Goal: Information Seeking & Learning: Learn about a topic

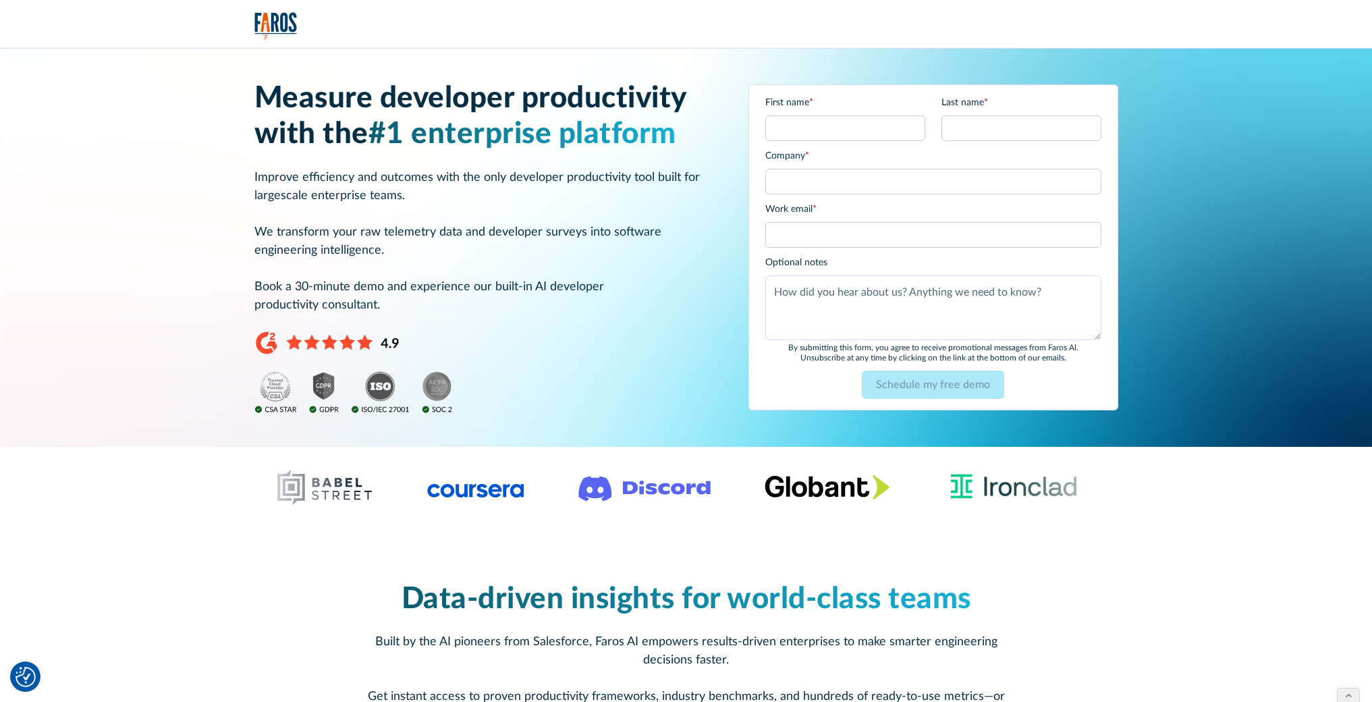
click at [161, 448] on div at bounding box center [686, 487] width 1372 height 81
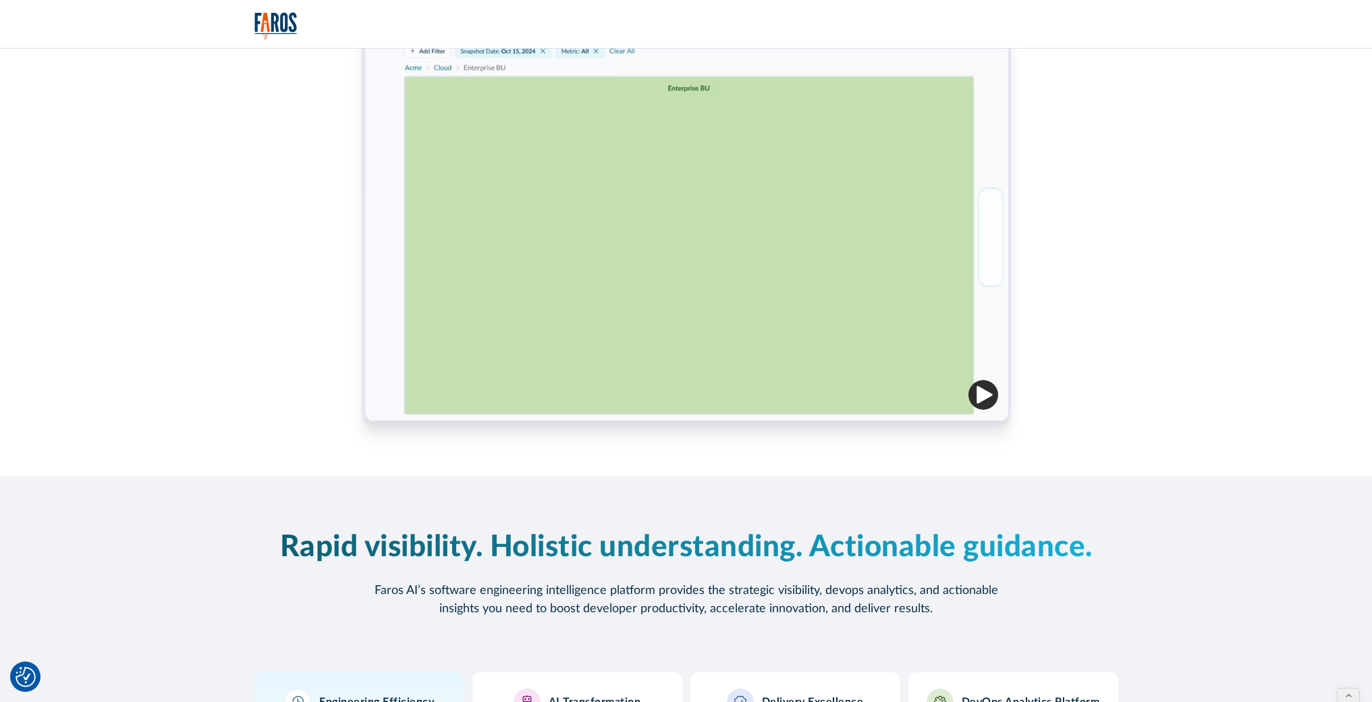
scroll to position [710, 0]
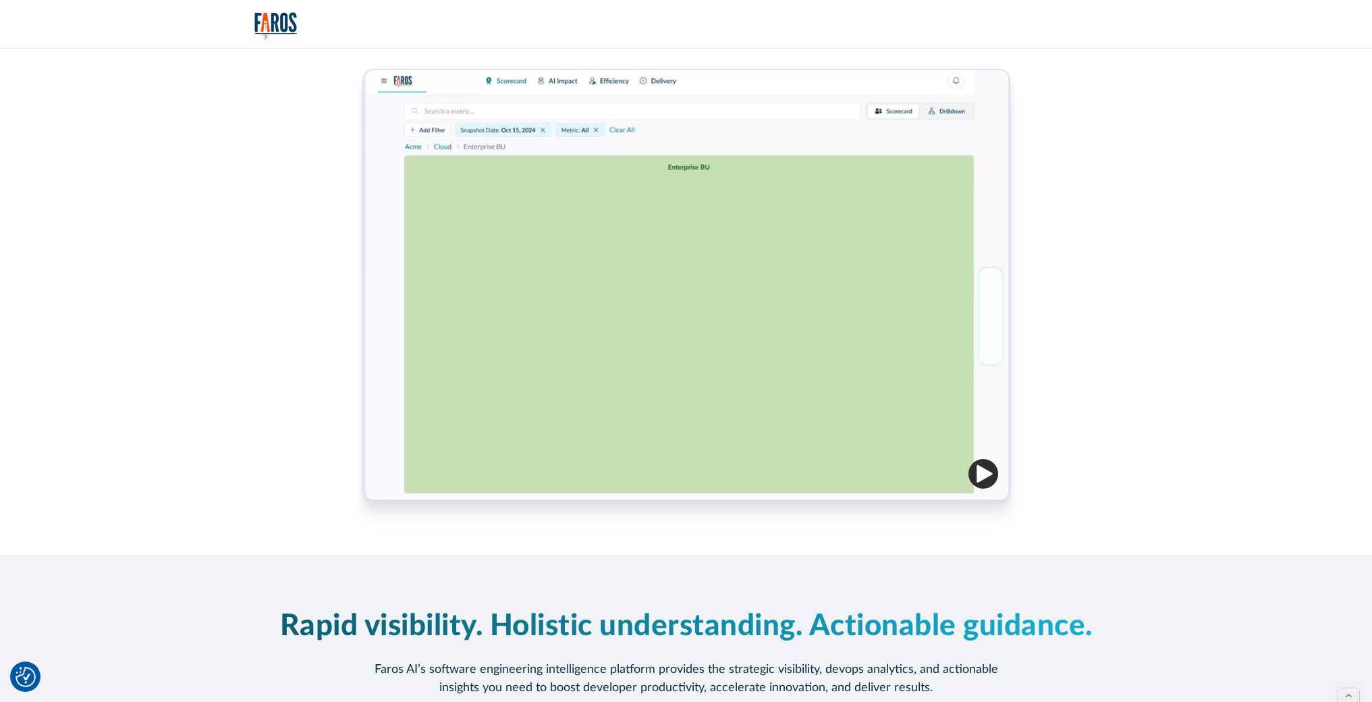
click at [986, 479] on img "button" at bounding box center [984, 474] width 30 height 30
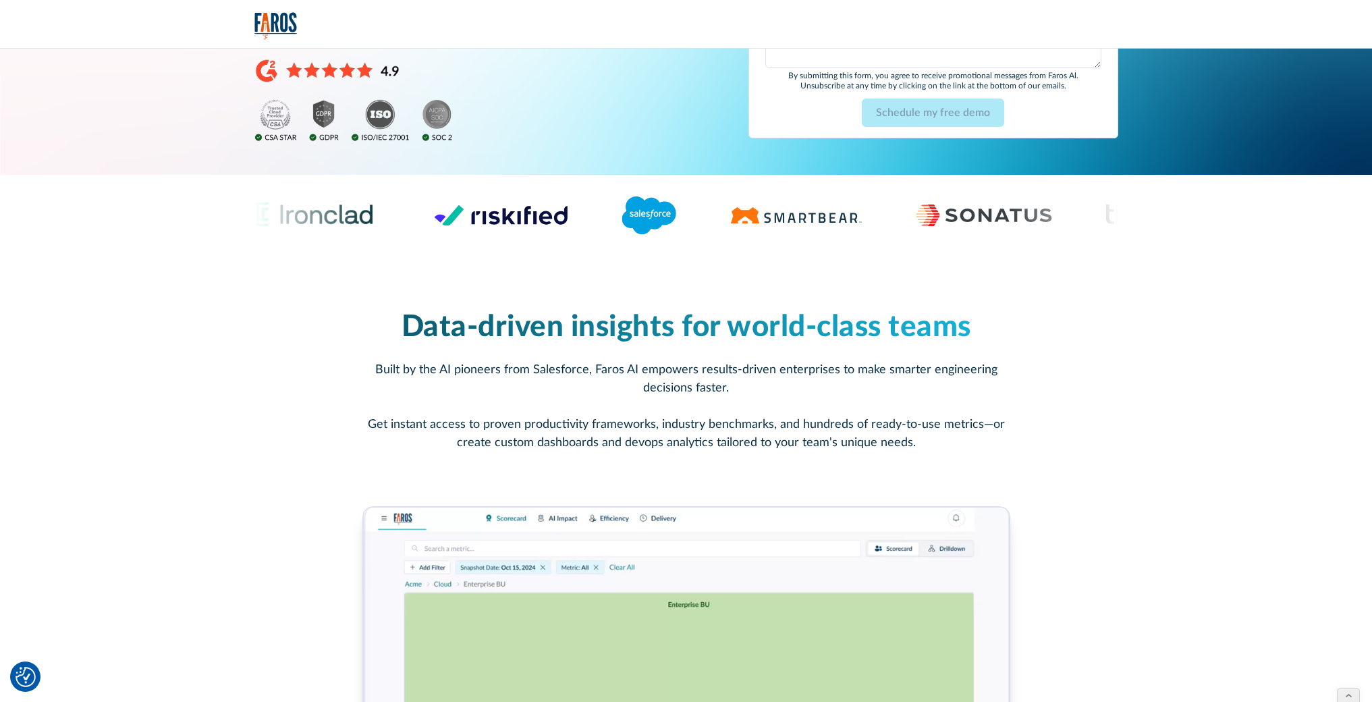
scroll to position [0, 0]
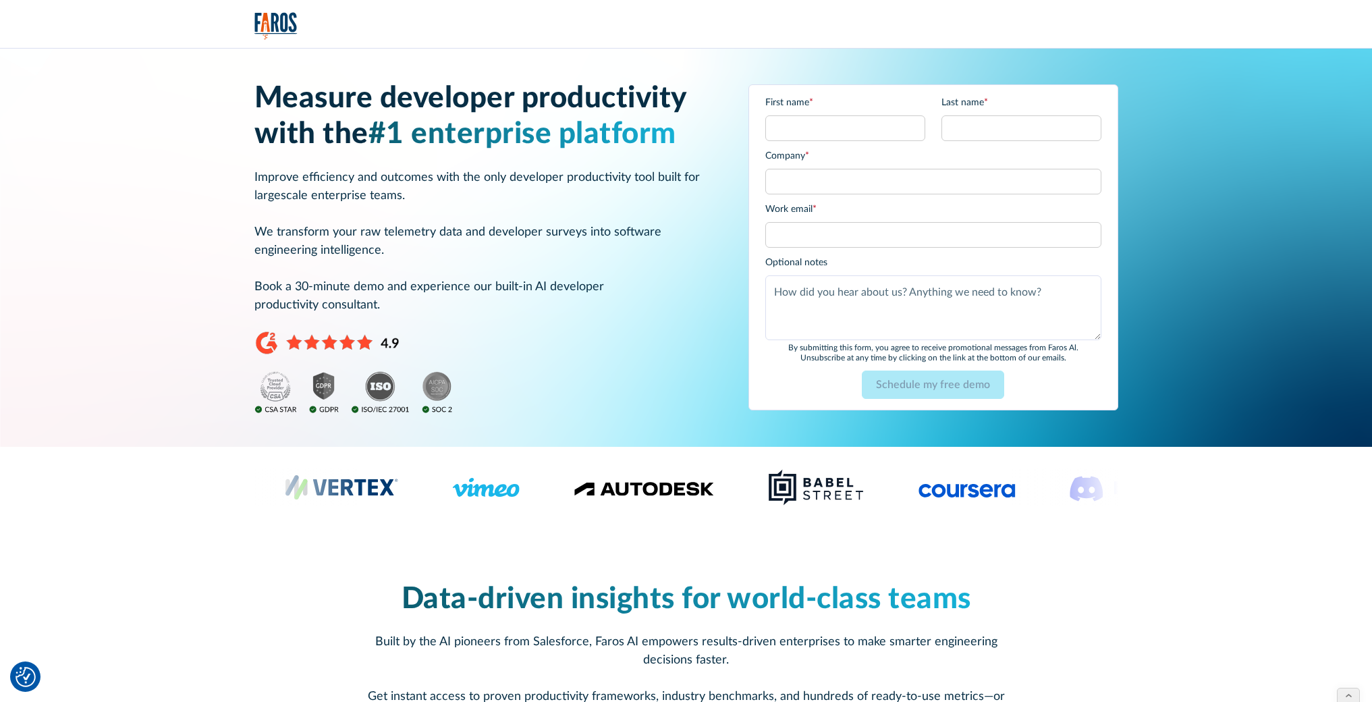
click at [276, 30] on img "home" at bounding box center [276, 26] width 43 height 28
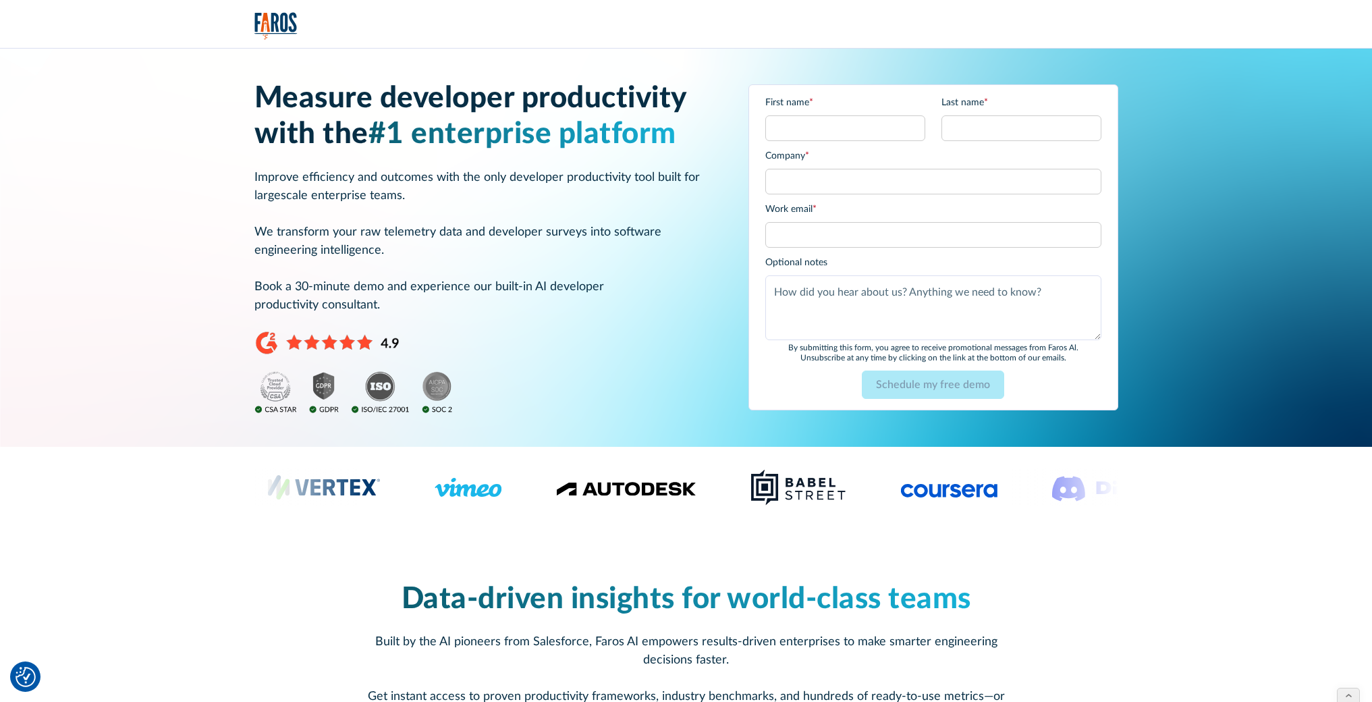
click at [275, 25] on img "home" at bounding box center [276, 26] width 43 height 28
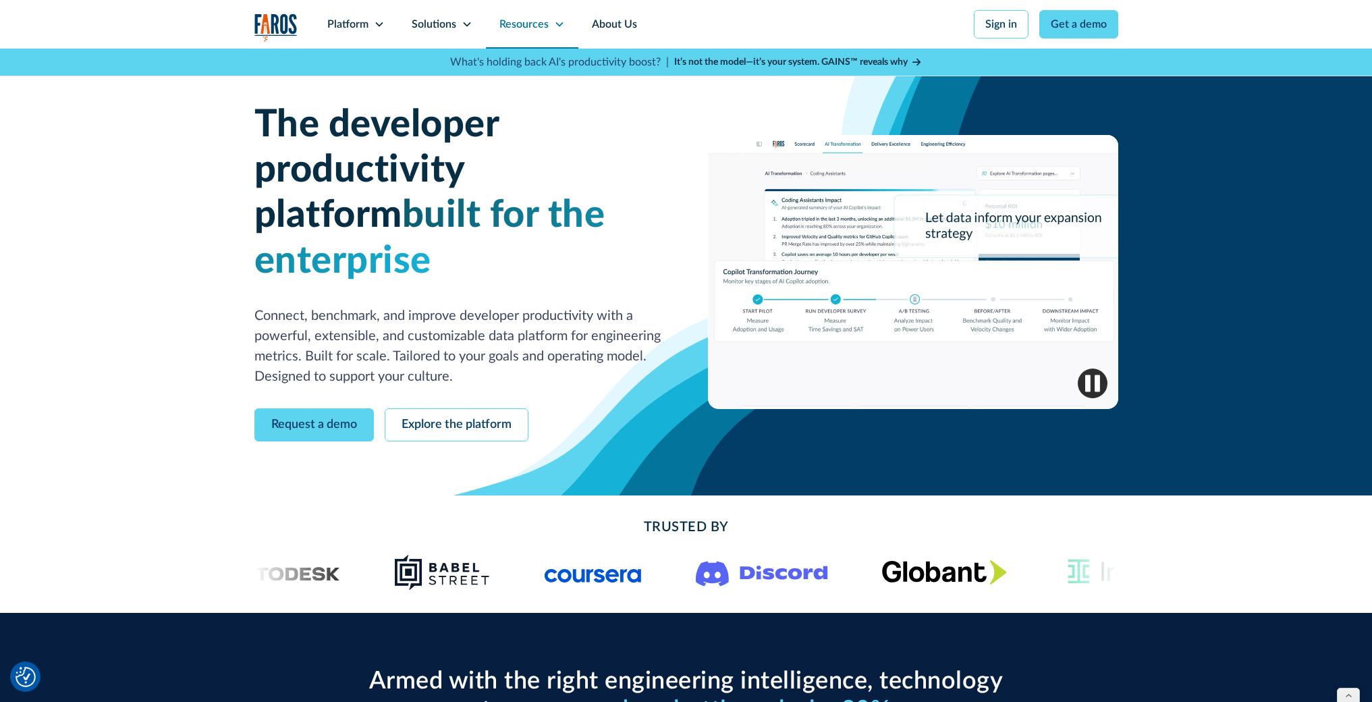
click at [561, 25] on icon at bounding box center [559, 24] width 11 height 11
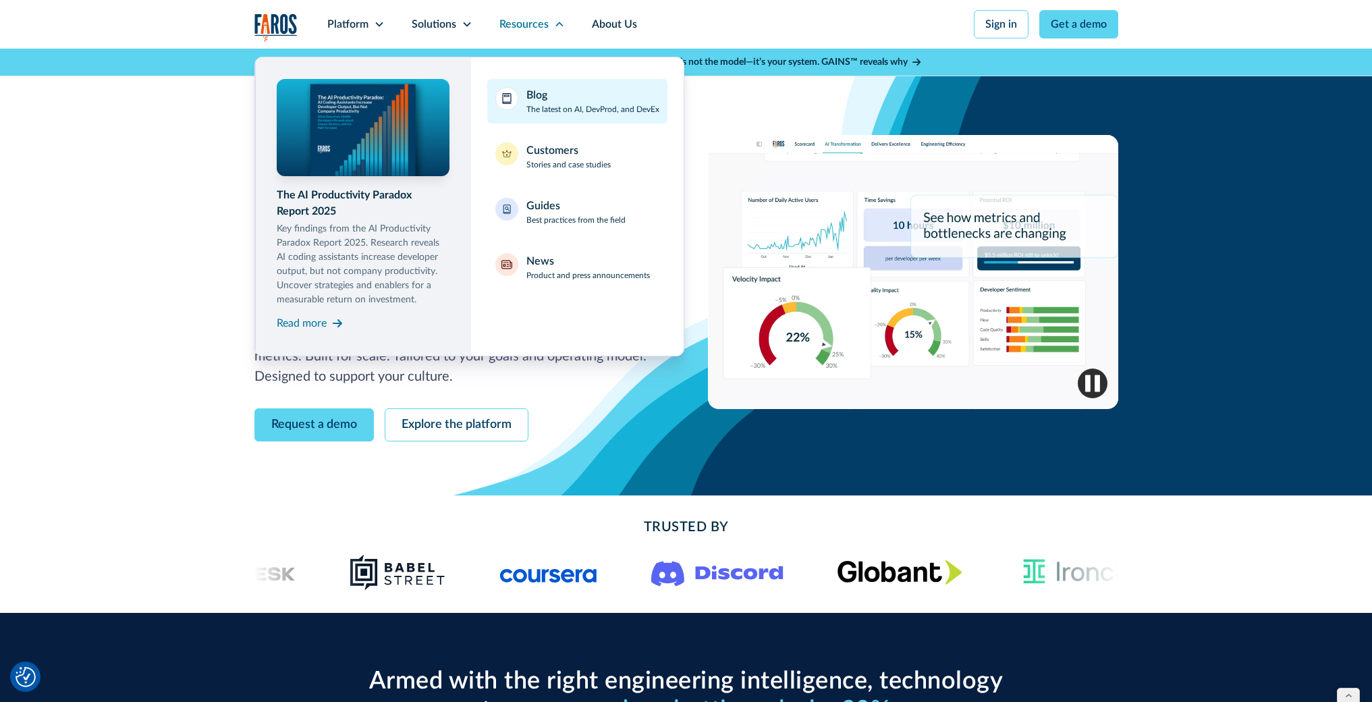
click at [556, 106] on p "The latest on AI, DevProd, and DevEx" at bounding box center [593, 109] width 133 height 12
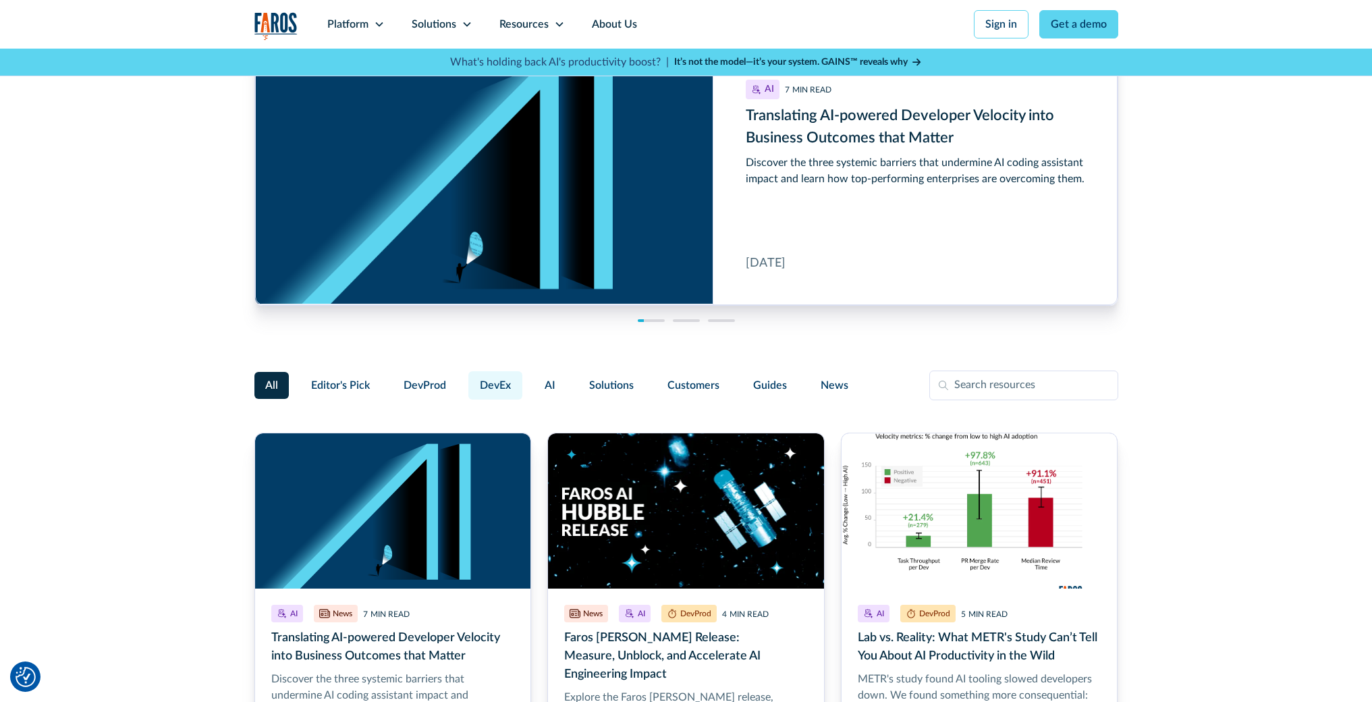
scroll to position [274, 0]
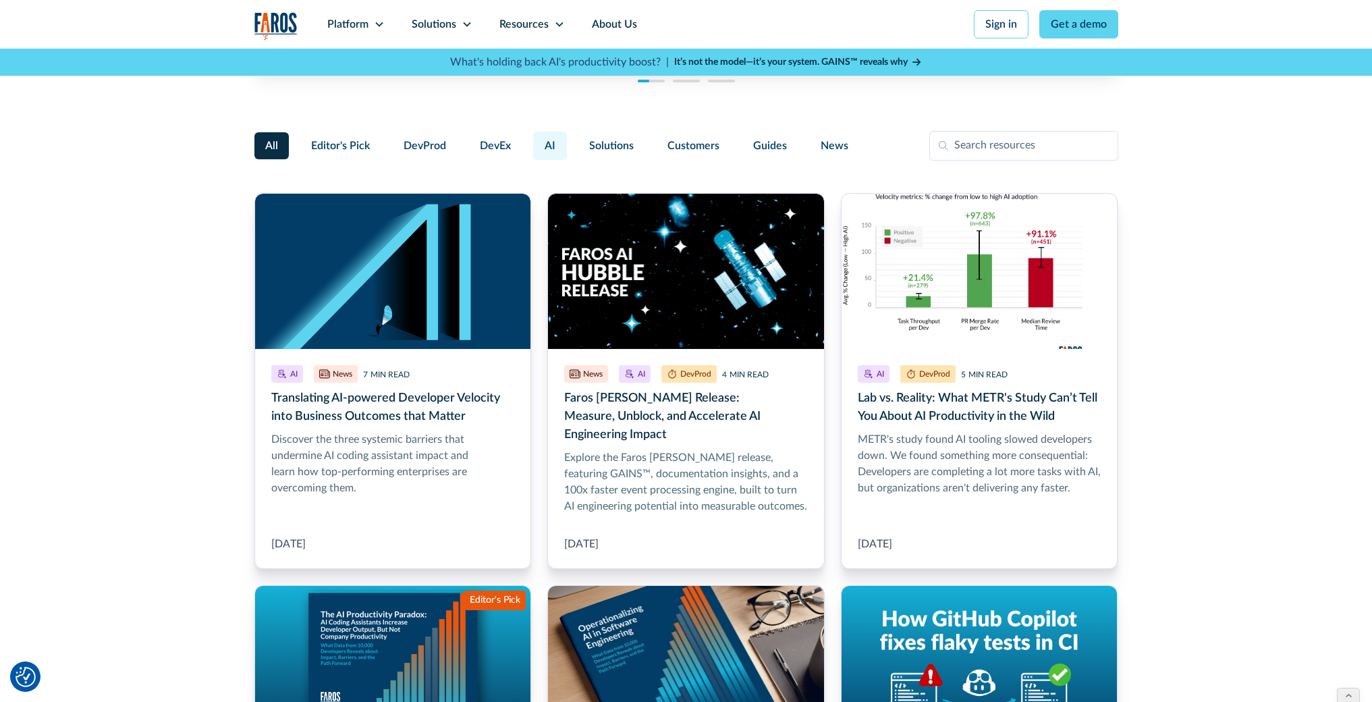
click at [541, 144] on label "AI" at bounding box center [550, 146] width 34 height 28
click at [531, 140] on input "AI" at bounding box center [531, 140] width 0 height 0
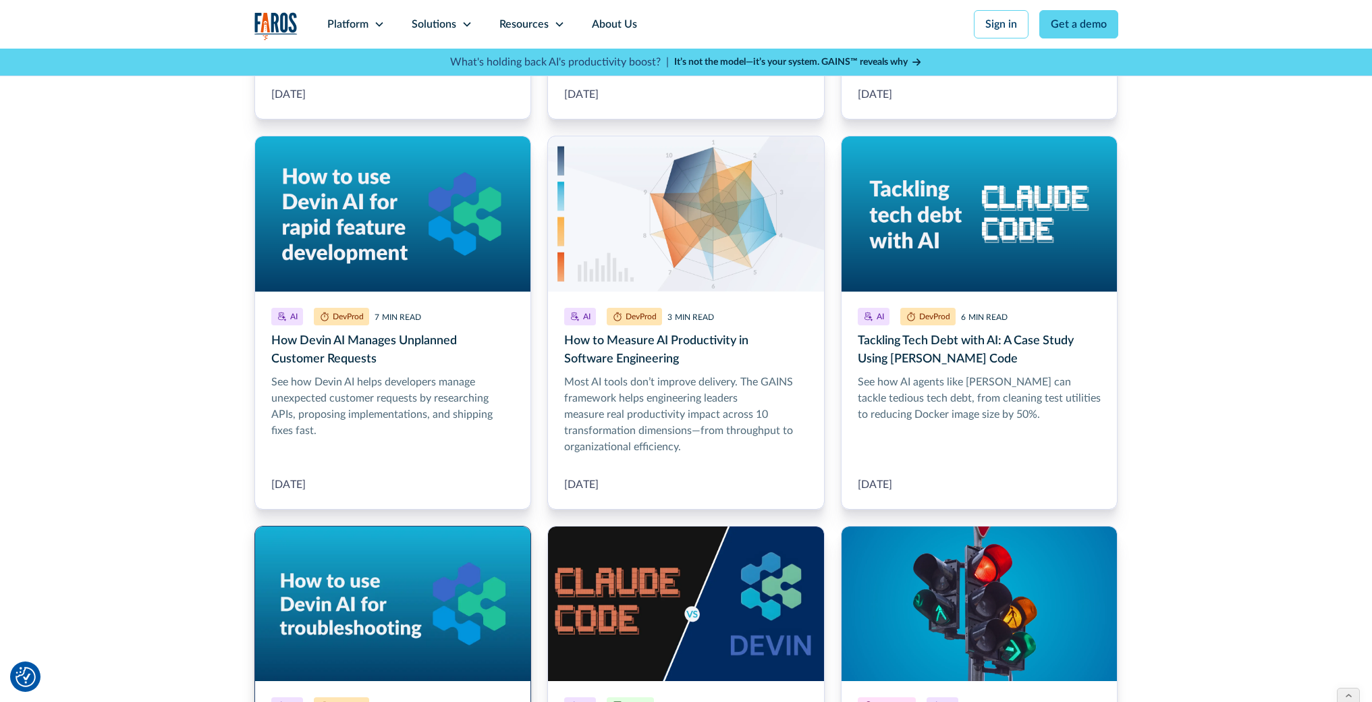
scroll to position [1093, 0]
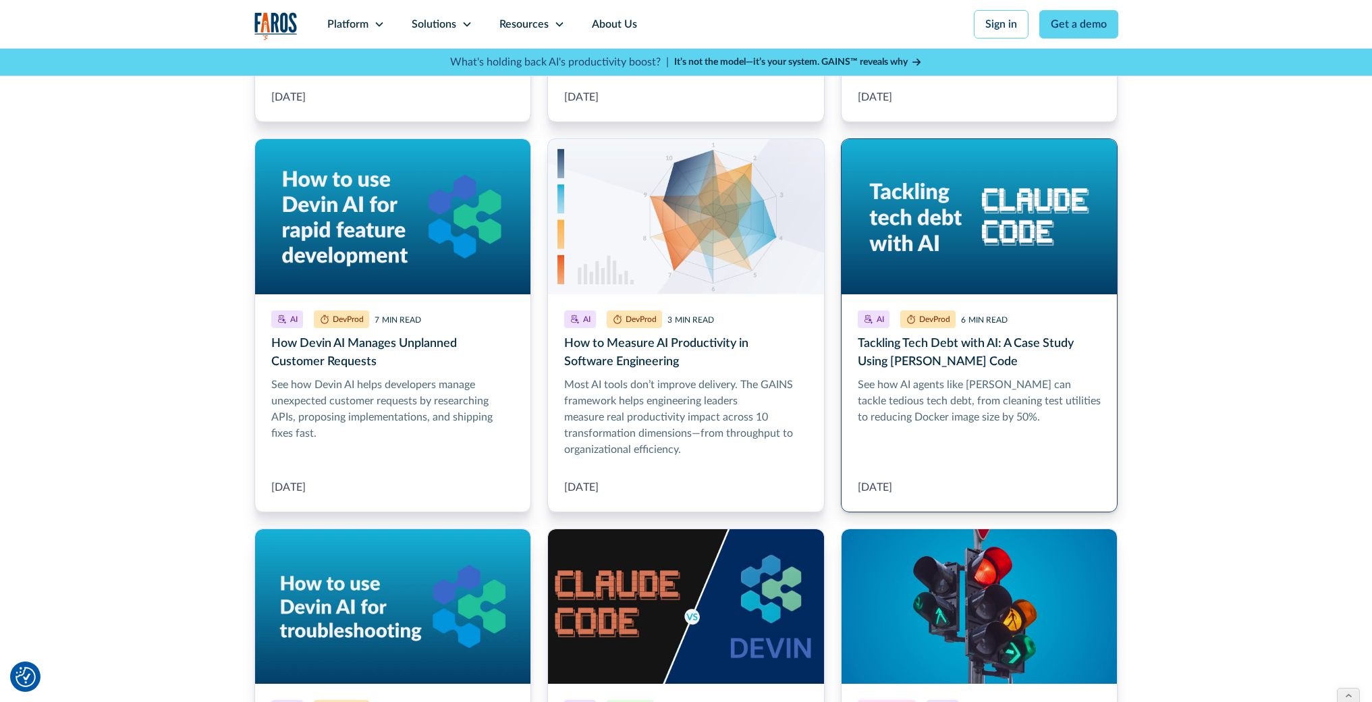
click at [903, 383] on link "Tackling Tech Debt with AI: A Case Study Using Claude Code" at bounding box center [979, 325] width 277 height 374
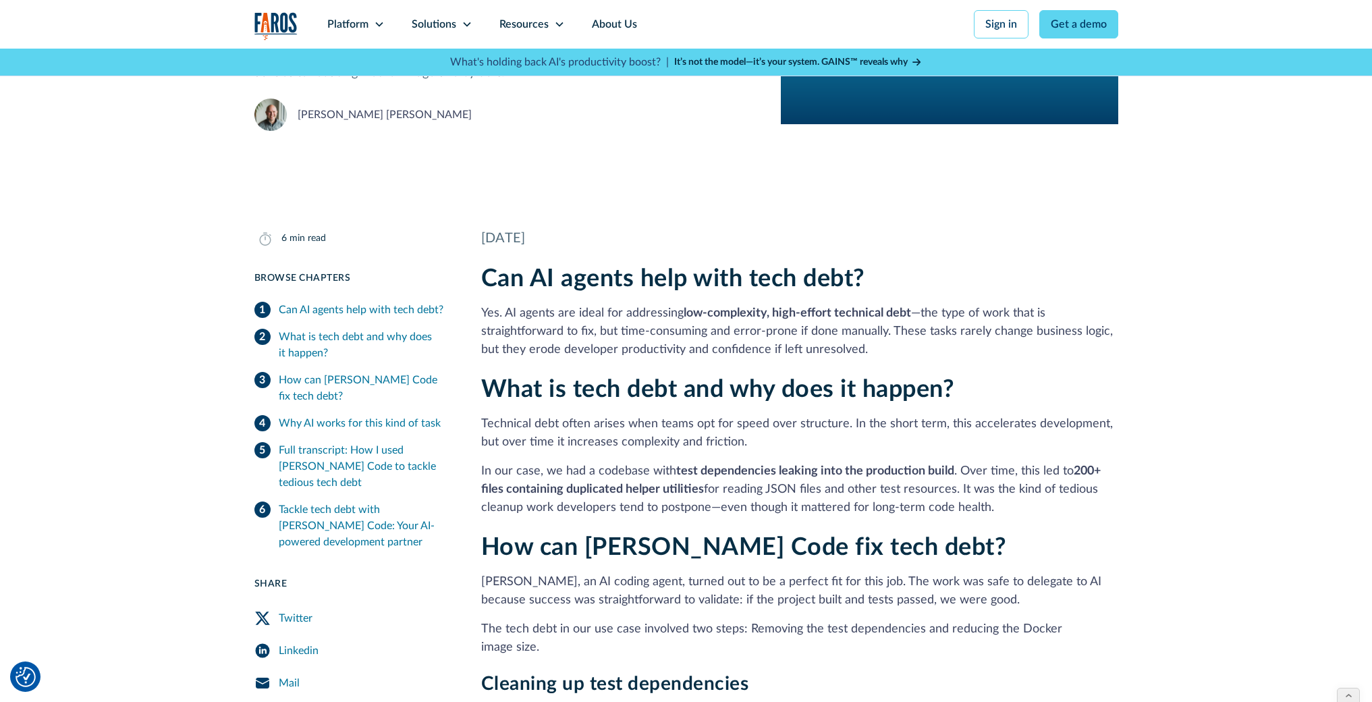
scroll to position [173, 0]
